Goal: Navigation & Orientation: Understand site structure

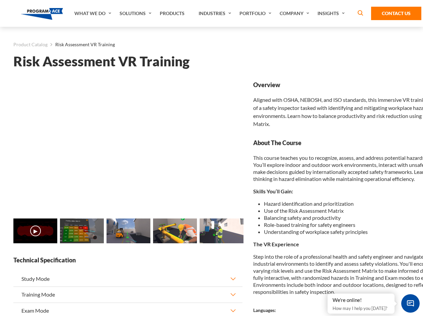
click at [93, 13] on link "What We Do" at bounding box center [93, 13] width 45 height 27
click at [136, 13] on link "Solutions" at bounding box center [136, 13] width 40 height 27
click at [216, 13] on link "Industries" at bounding box center [215, 13] width 41 height 27
click at [296, 13] on link "Company" at bounding box center [295, 13] width 38 height 27
click at [332, 13] on link "Insights" at bounding box center [332, 13] width 36 height 27
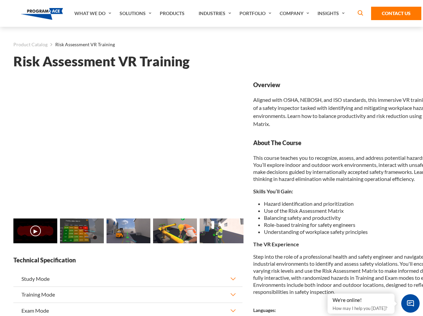
click at [0, 235] on main "Product Catalog Risk Assessment VR Training Risk Assessment VR Training Loading…" at bounding box center [211, 267] width 423 height 481
